Goal: Ask a question

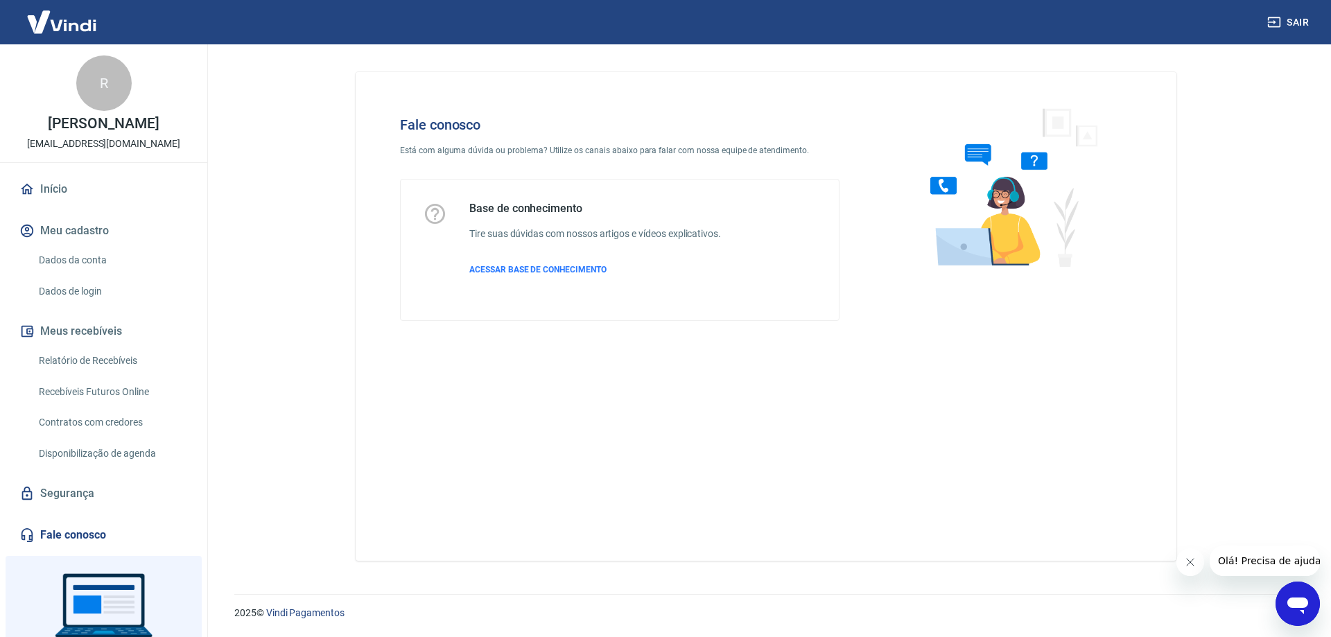
click at [1301, 596] on icon "Abrir janela de mensagens" at bounding box center [1297, 603] width 25 height 25
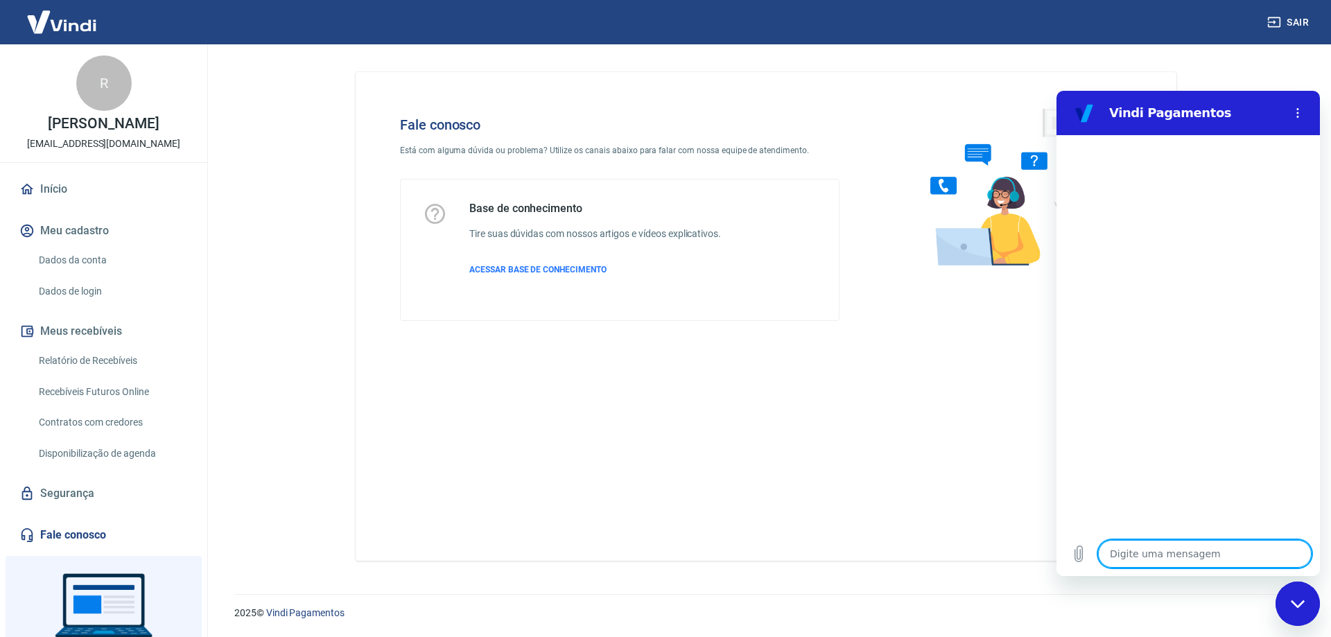
type textarea "O"
type textarea "x"
type textarea "Ol"
type textarea "x"
type textarea "Olp"
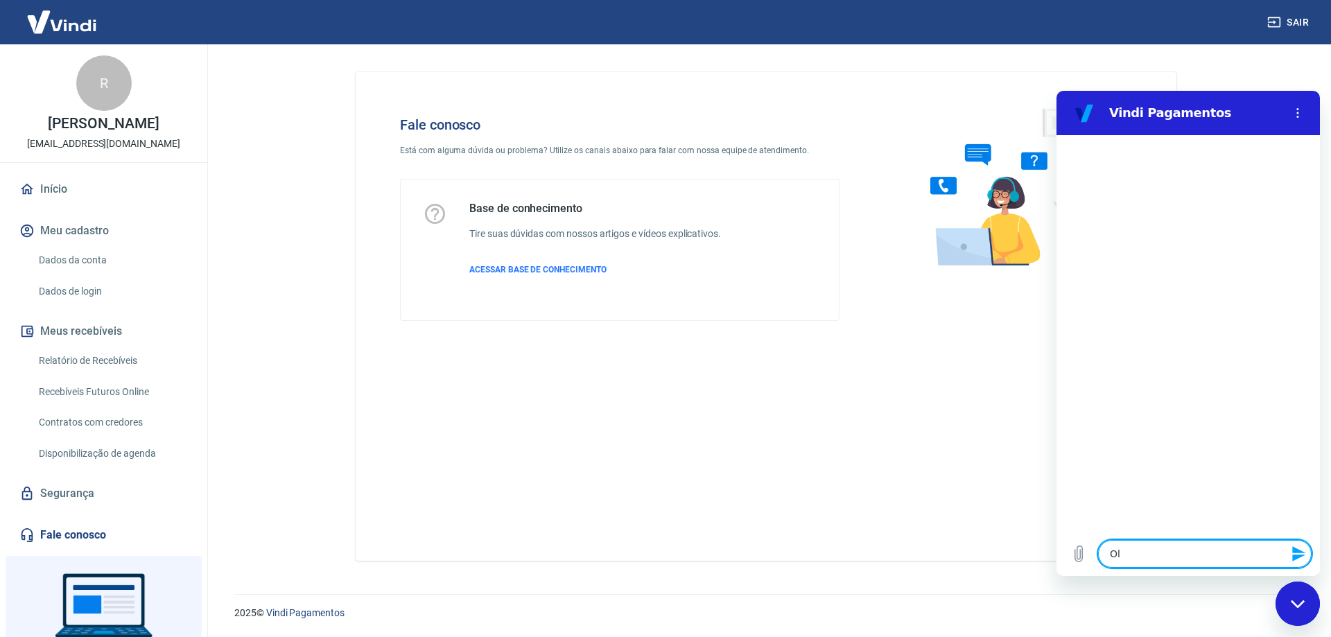
type textarea "x"
type textarea "Olpa"
type textarea "x"
type textarea "Olp"
type textarea "x"
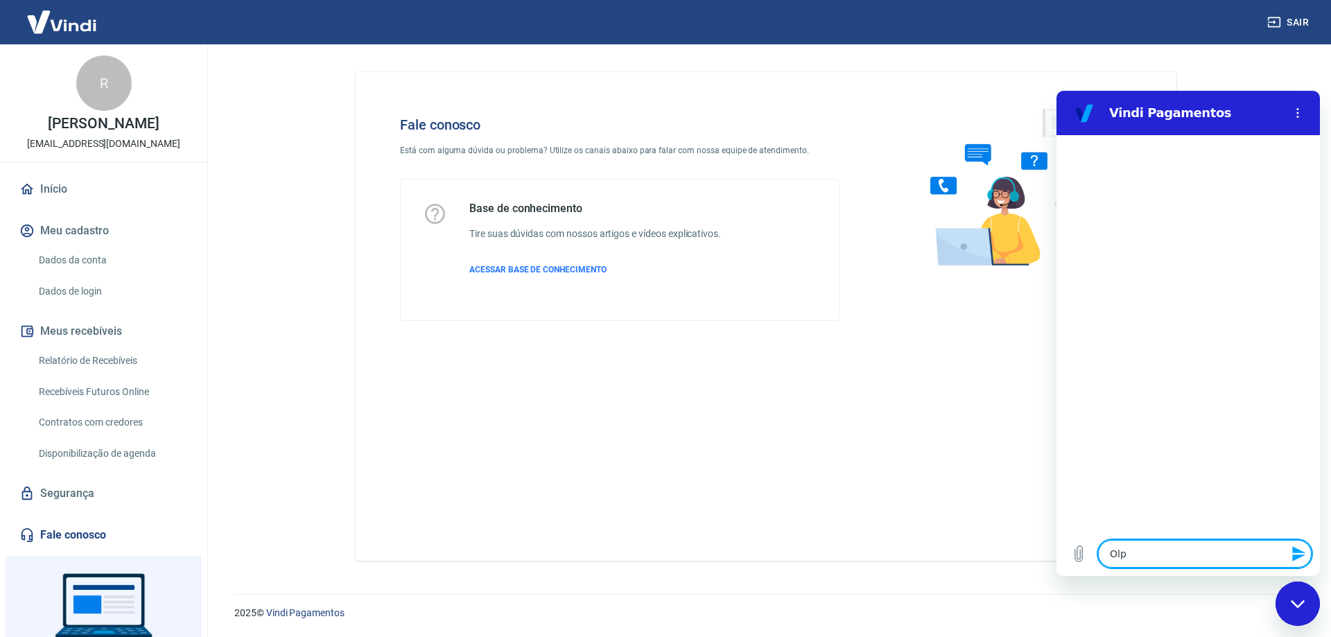
type textarea "Ol"
type textarea "x"
type textarea "Olp"
type textarea "x"
type textarea "Olpa"
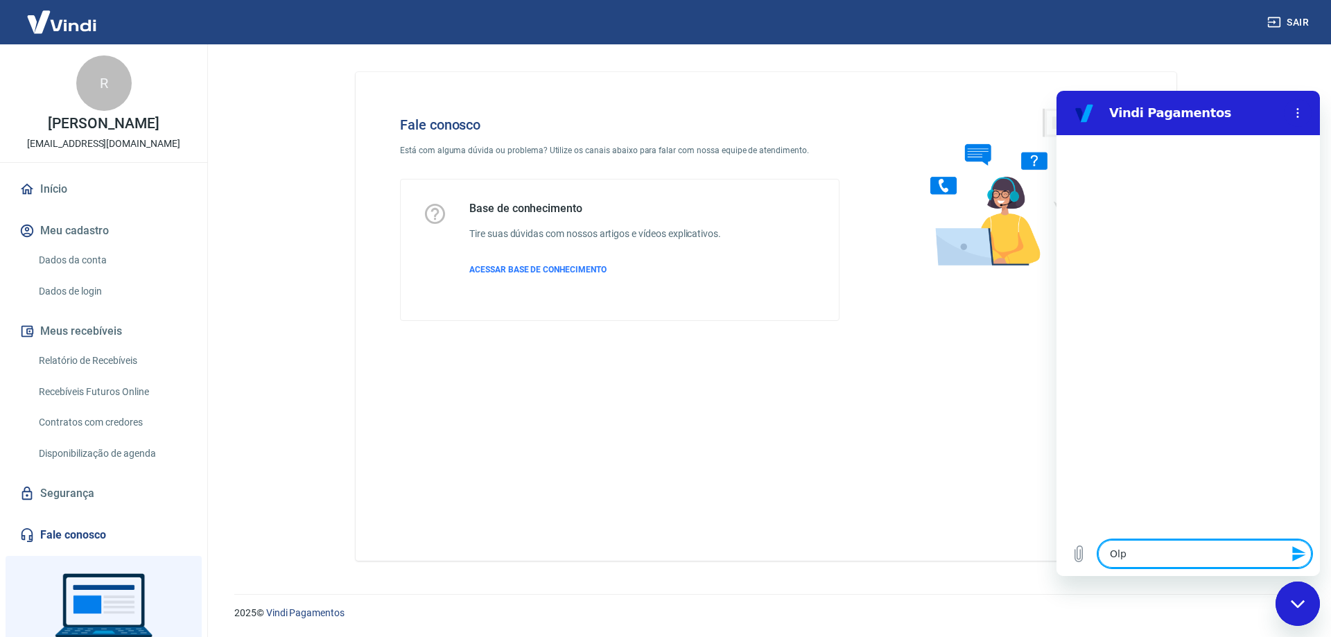
type textarea "x"
type textarea "Olp"
type textarea "x"
type textarea "Ol"
type textarea "x"
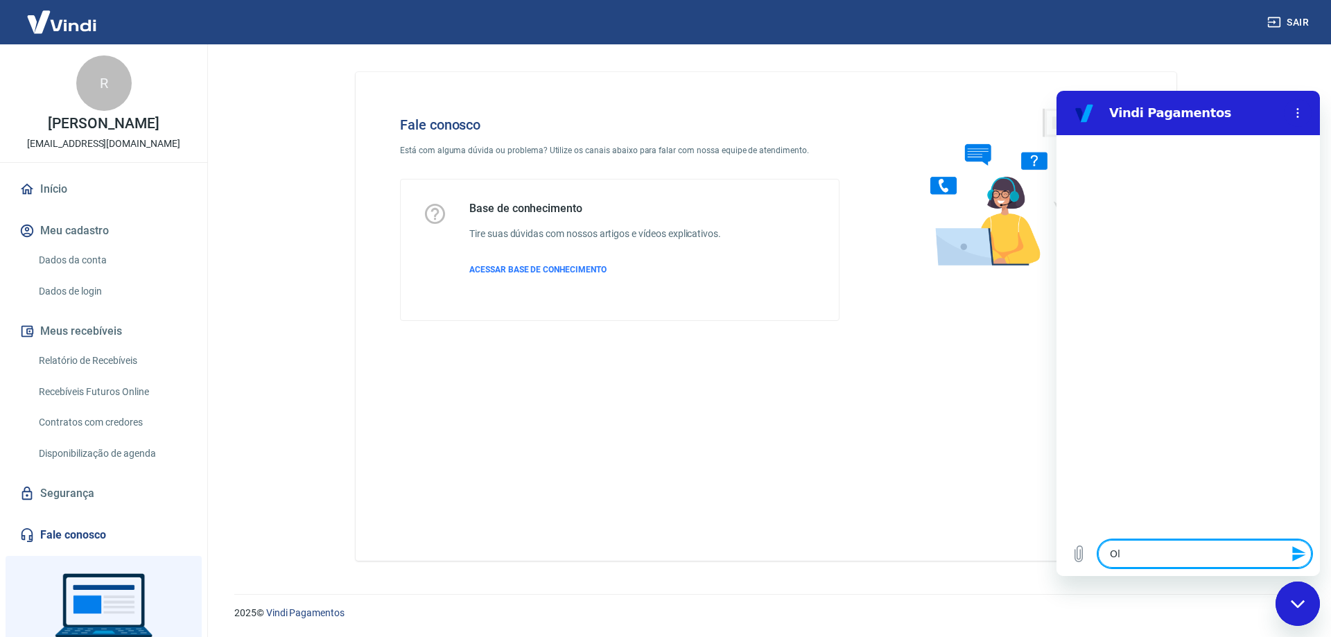
type textarea "Olá"
type textarea "x"
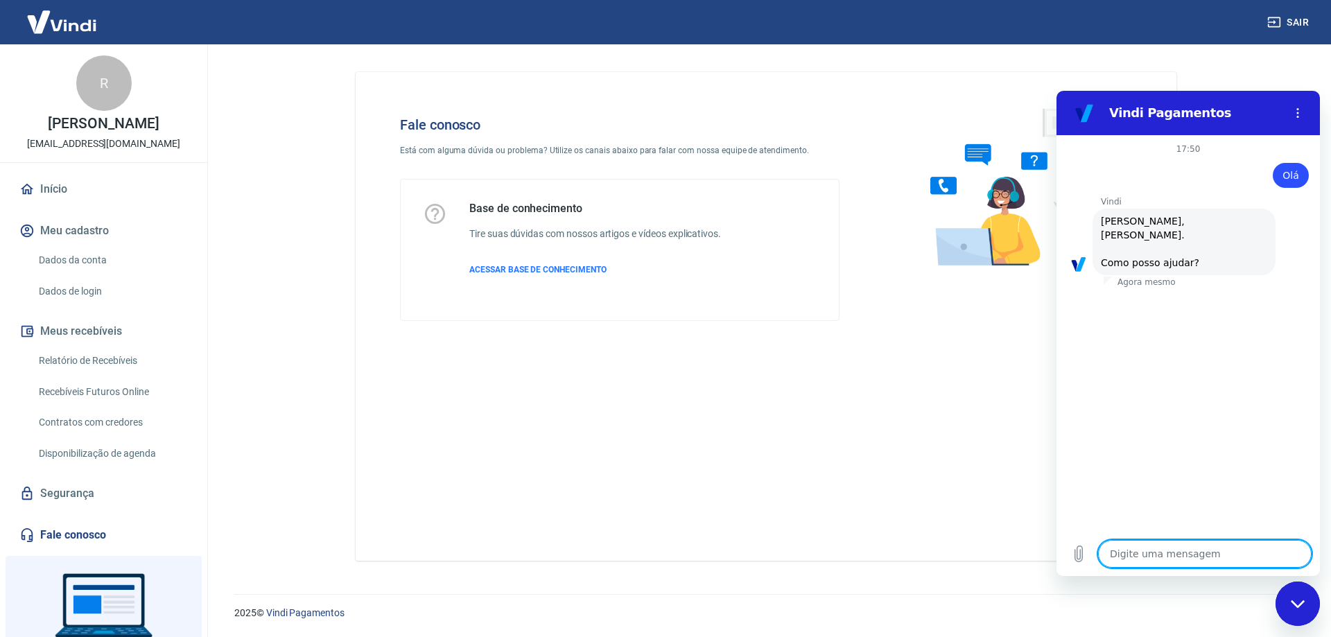
scroll to position [33, 0]
